Goal: Transaction & Acquisition: Purchase product/service

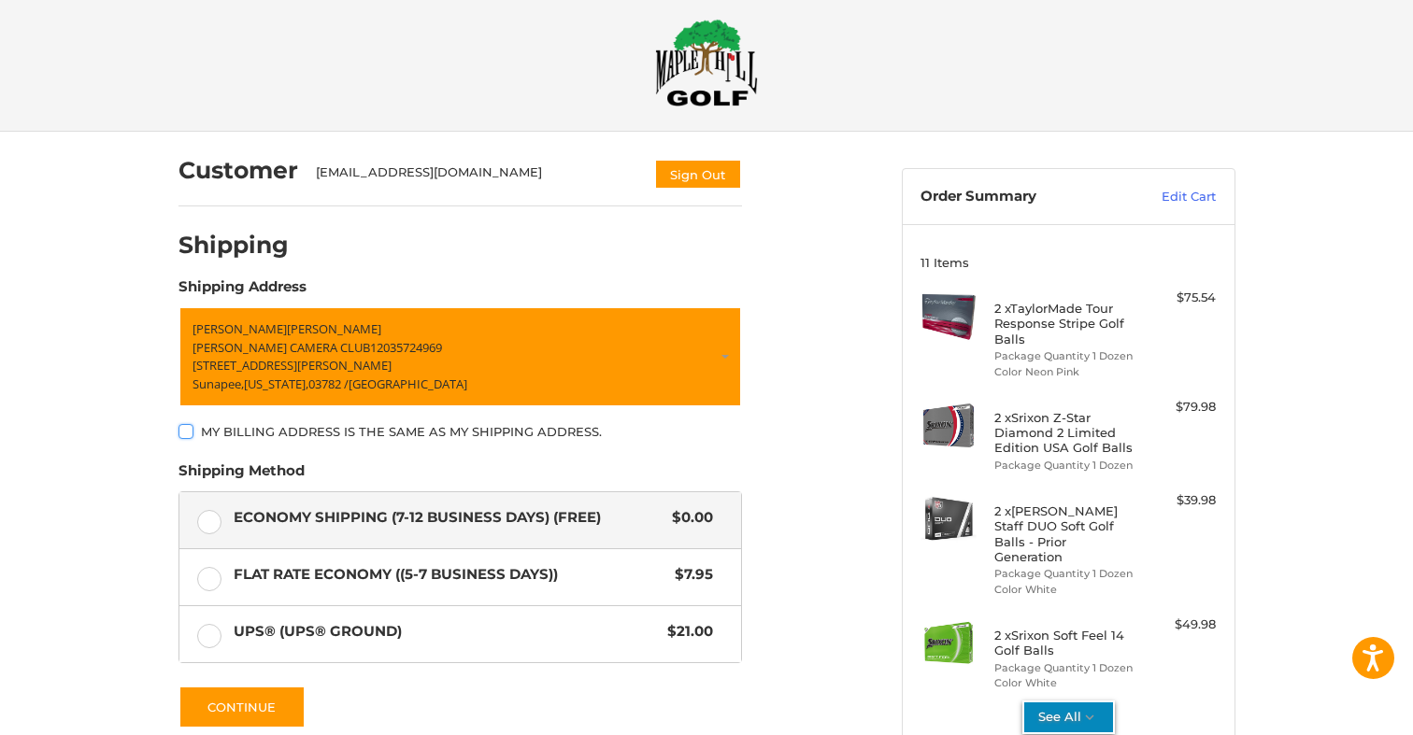
scroll to position [4, 0]
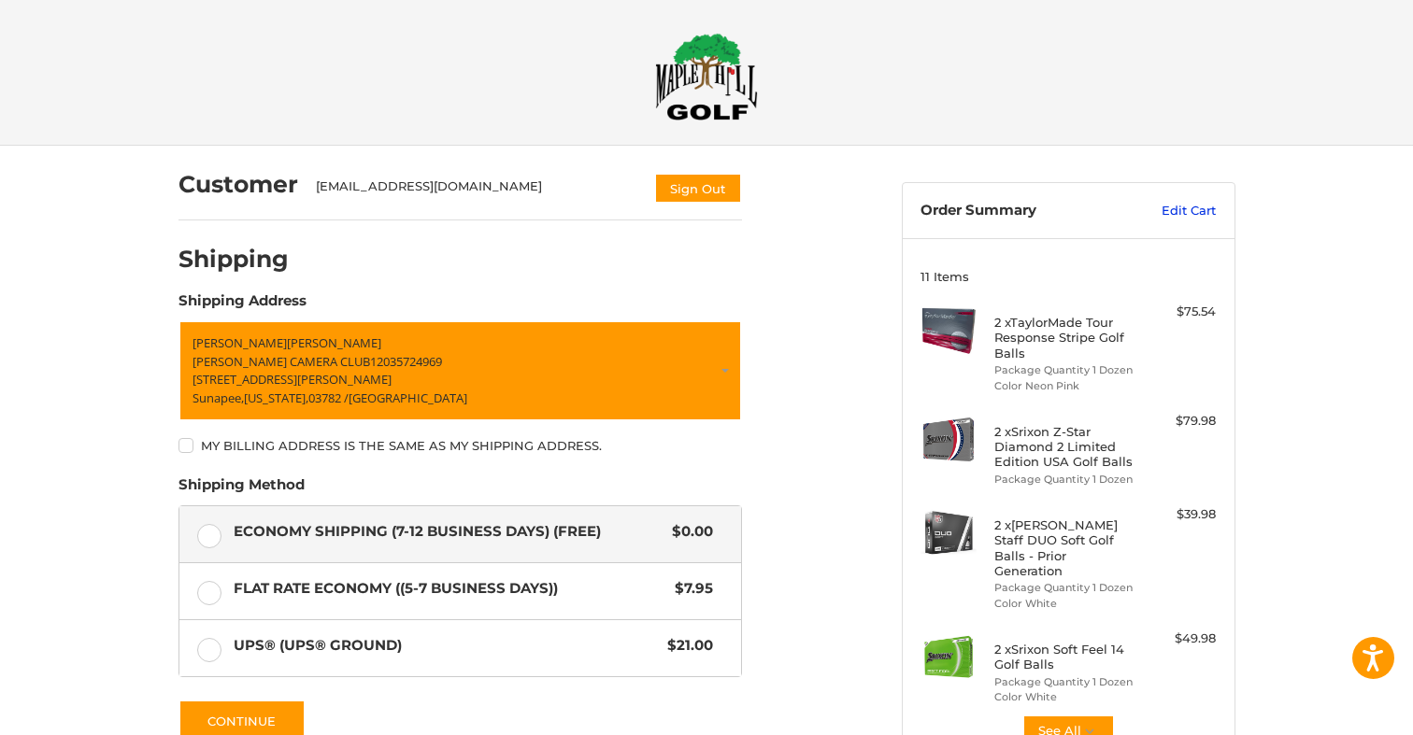
click at [1185, 203] on link "Edit Cart" at bounding box center [1168, 211] width 94 height 19
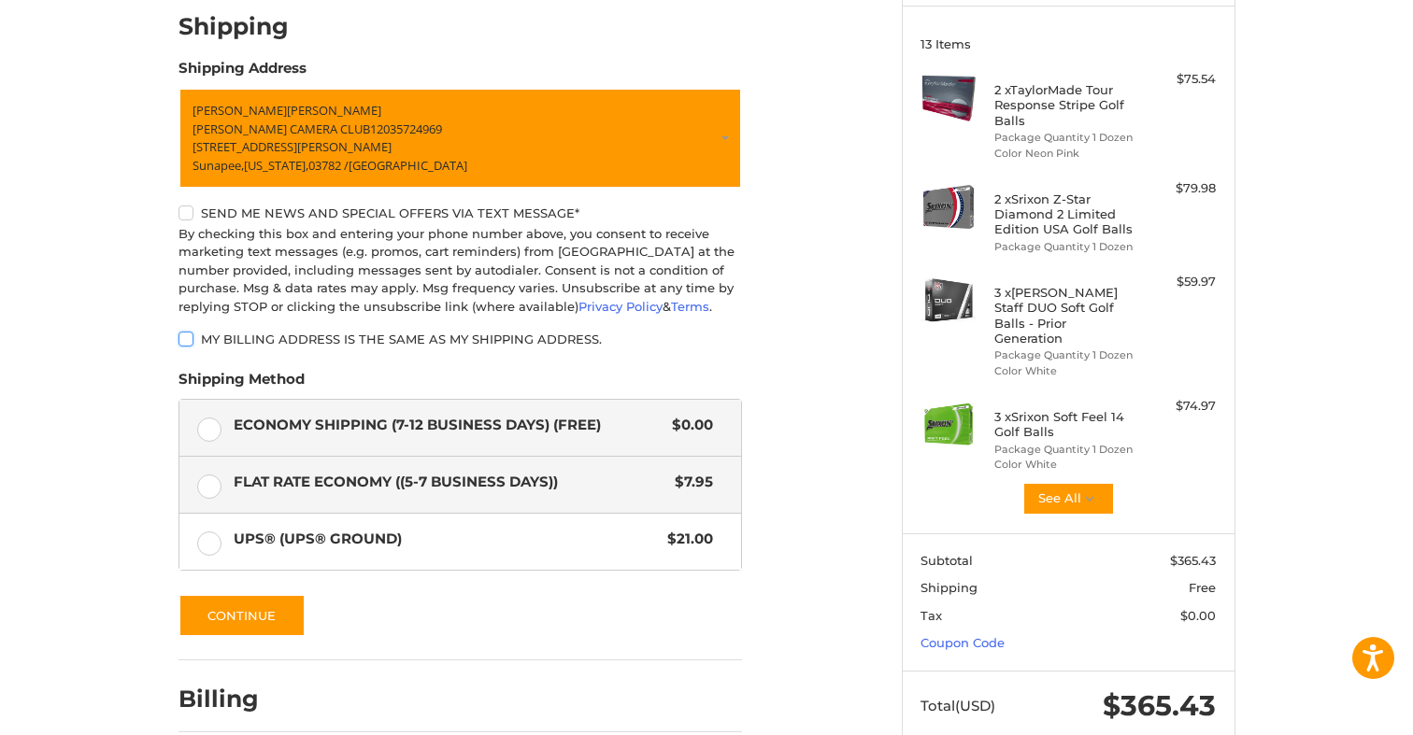
scroll to position [238, 0]
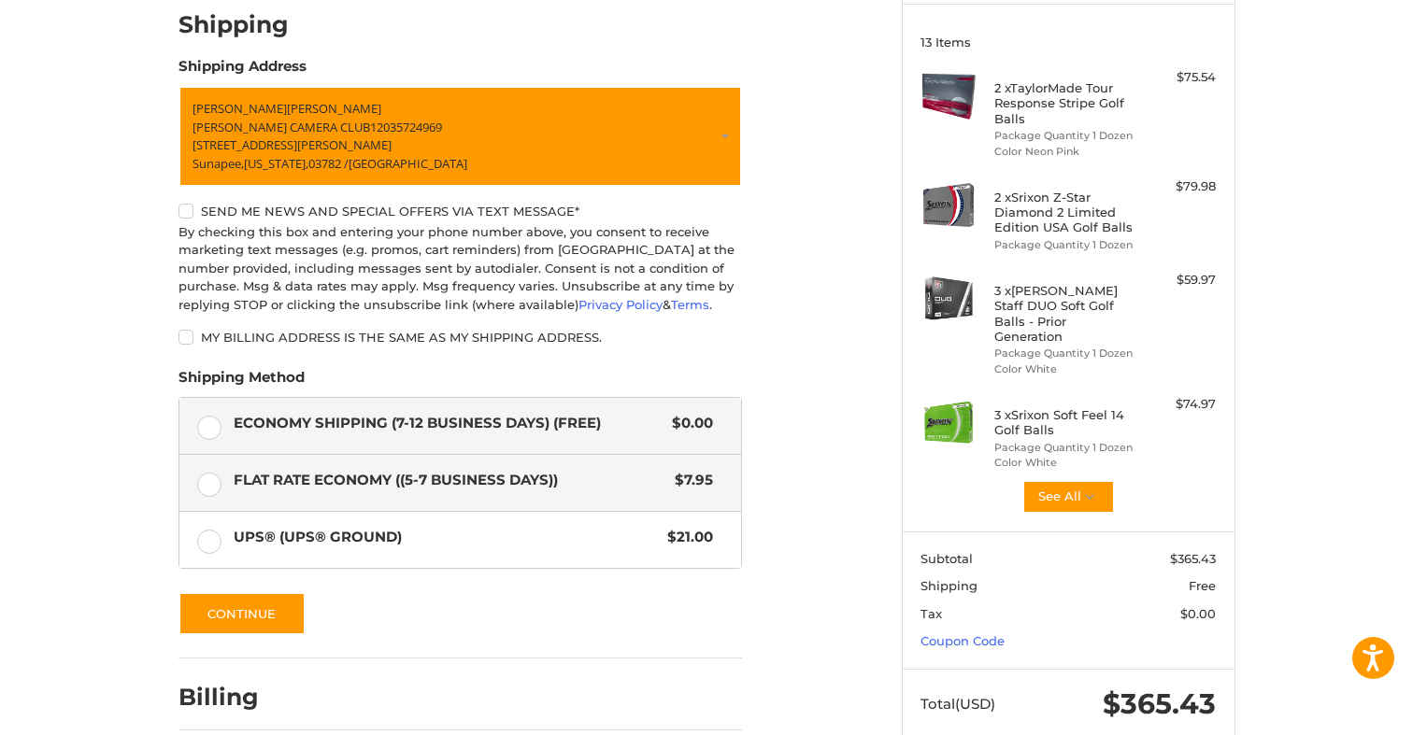
click at [206, 480] on label "Flat Rate Economy ((5-7 Business Days)) $7.95" at bounding box center [459, 483] width 561 height 56
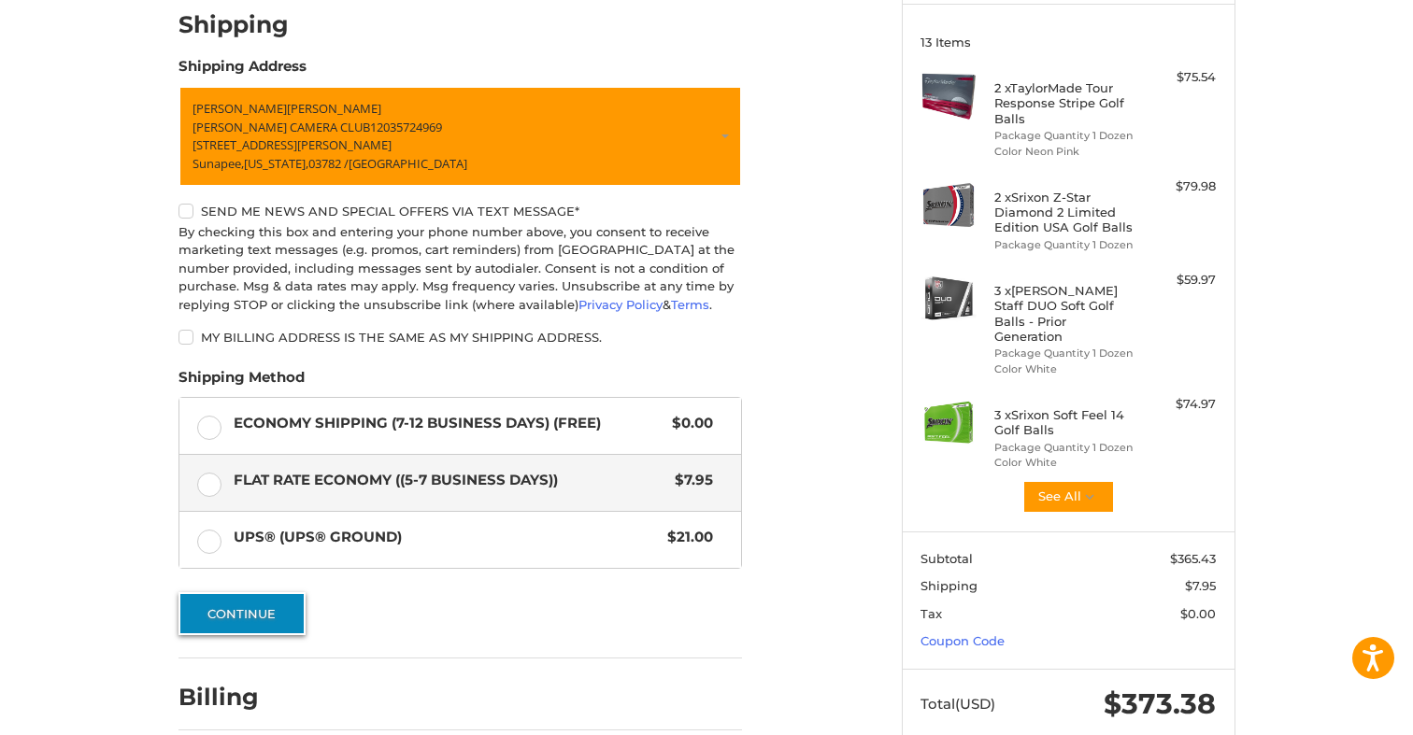
click at [226, 608] on button "Continue" at bounding box center [241, 613] width 127 height 43
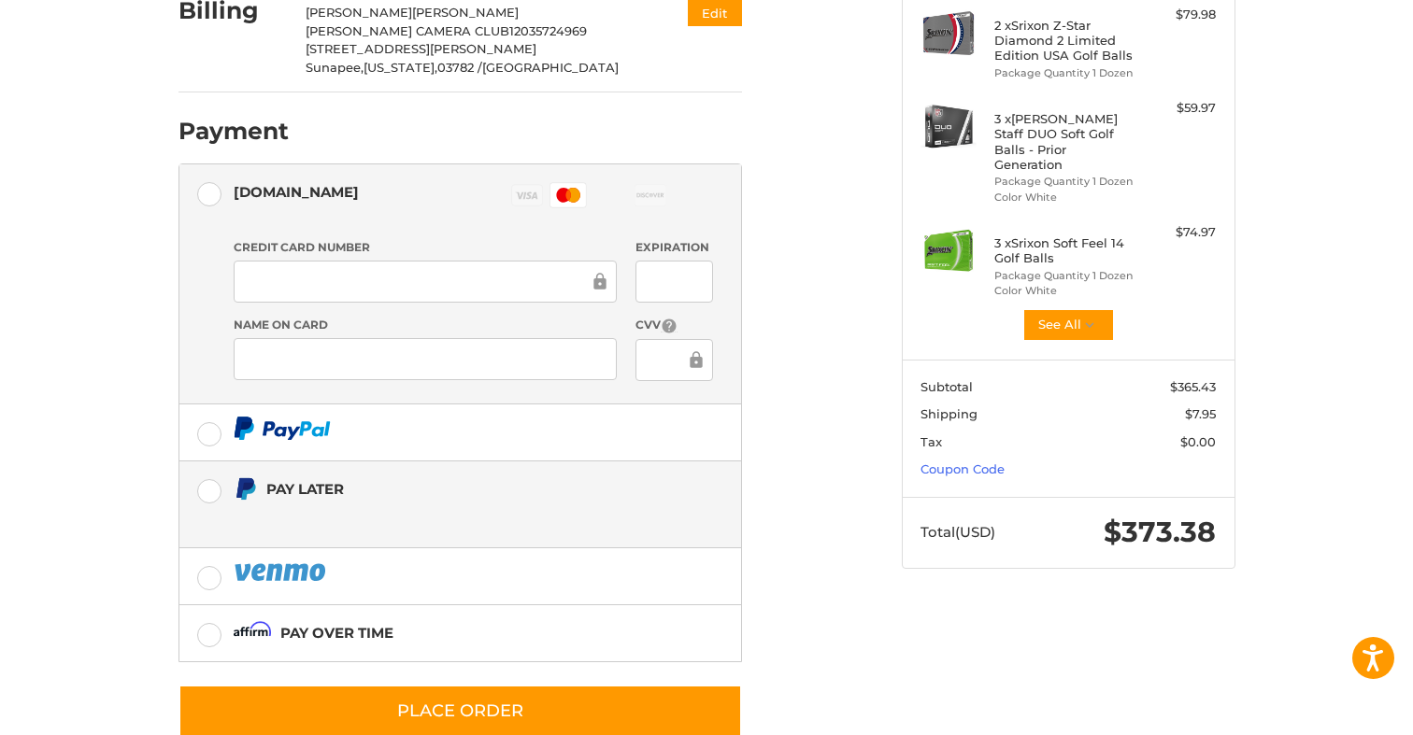
scroll to position [456, 0]
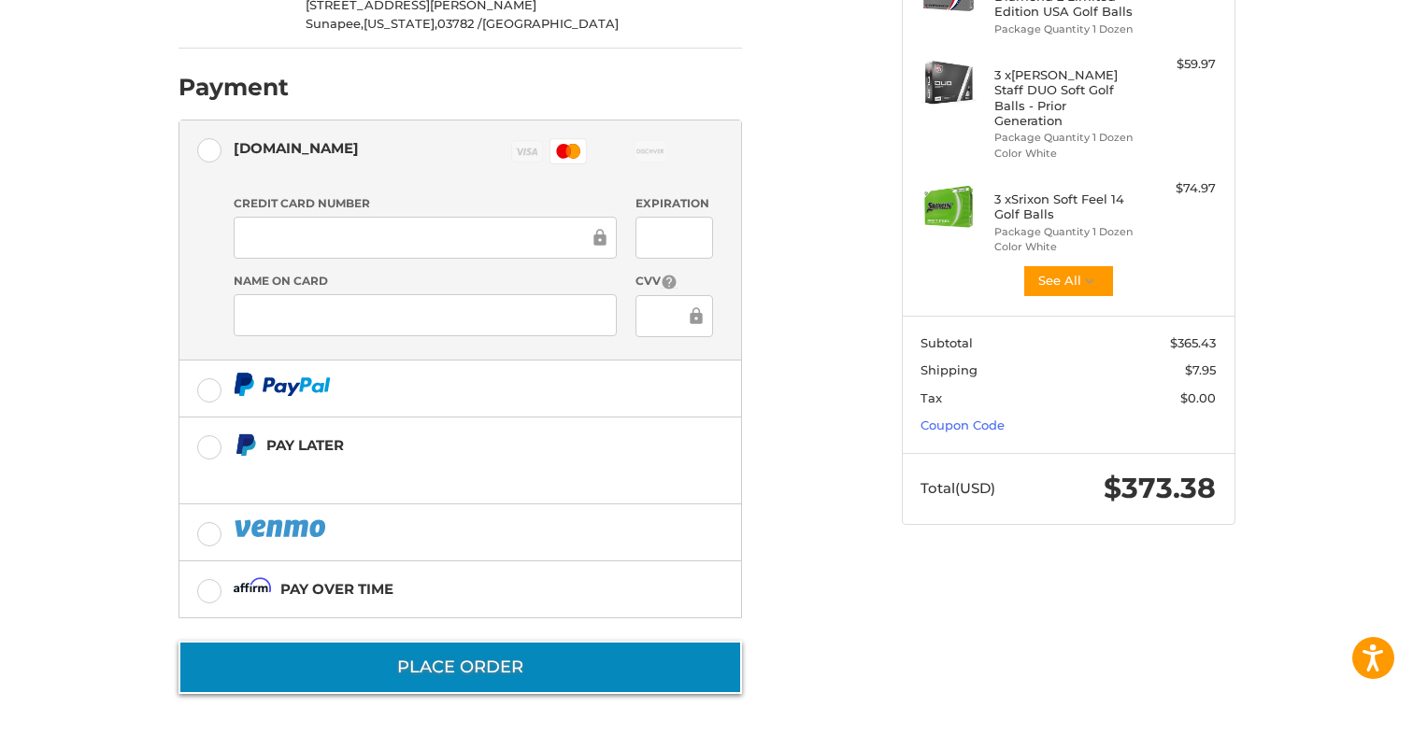
click at [554, 661] on button "Place Order" at bounding box center [459, 667] width 563 height 53
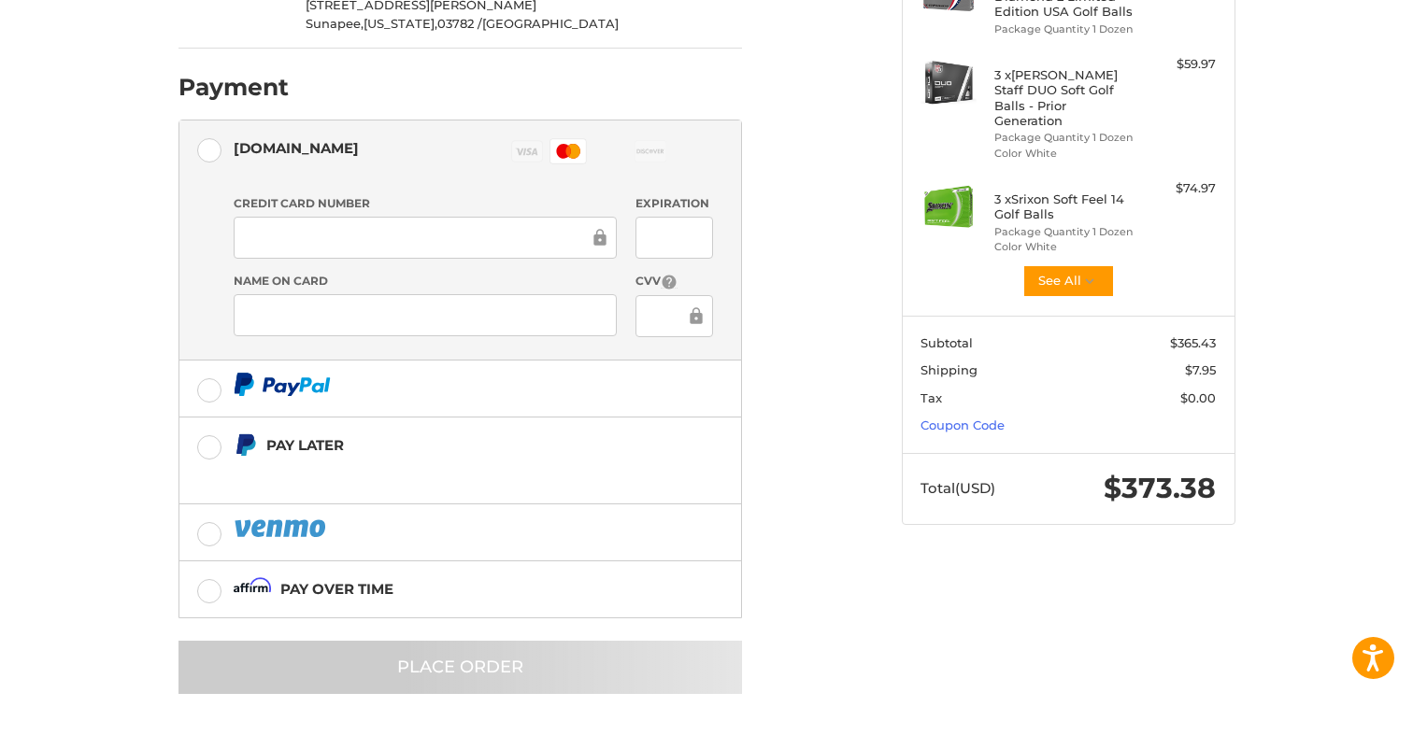
scroll to position [0, 0]
